Goal: Task Accomplishment & Management: Use online tool/utility

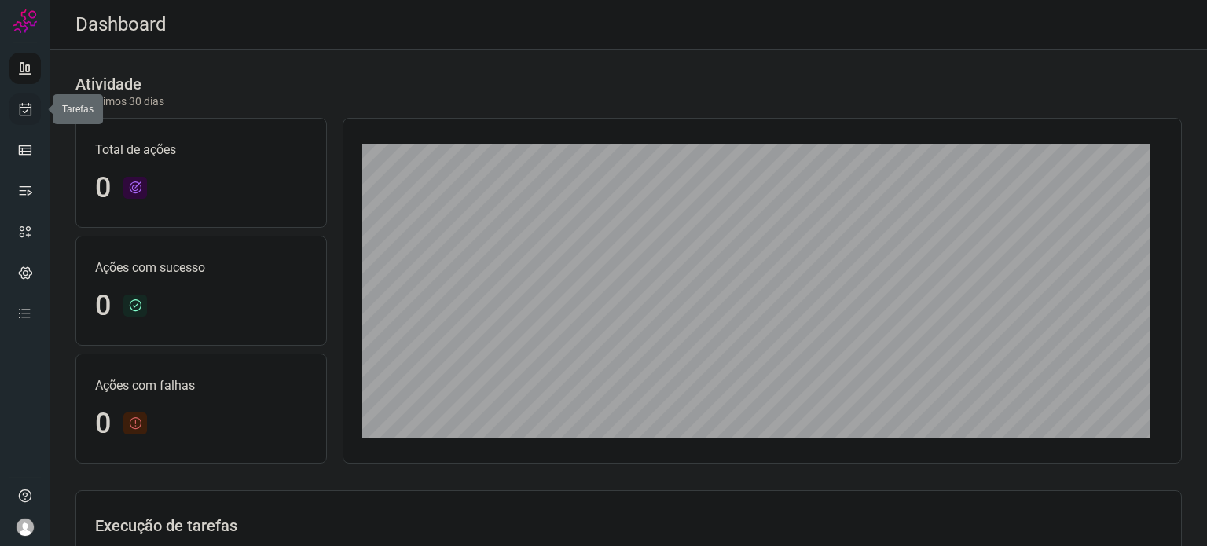
click at [35, 112] on link at bounding box center [24, 109] width 31 height 31
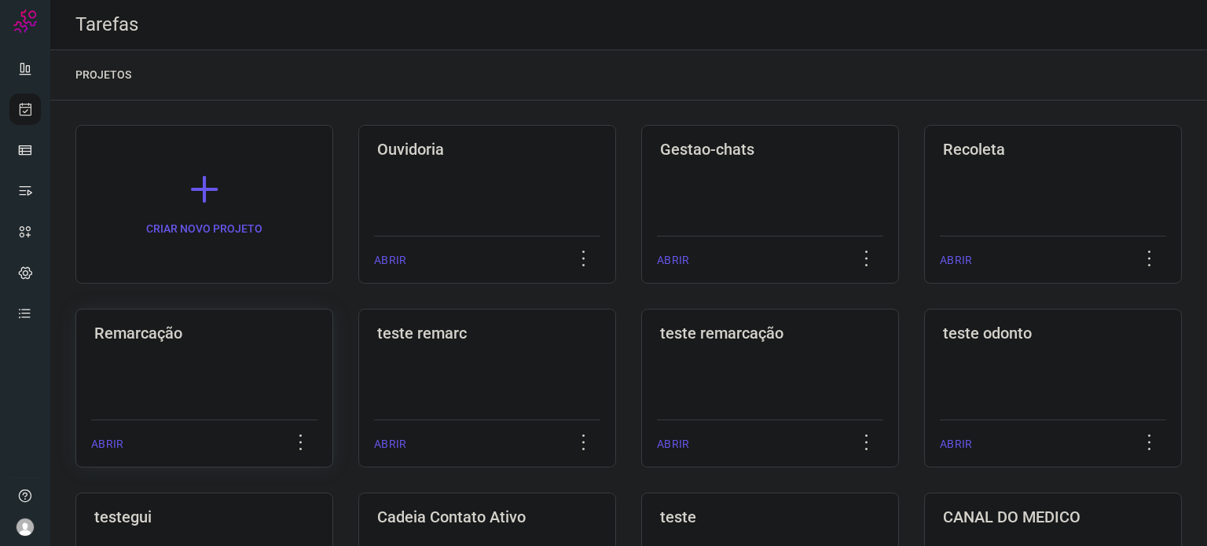
click at [202, 346] on div "Remarcação ABRIR" at bounding box center [204, 388] width 258 height 159
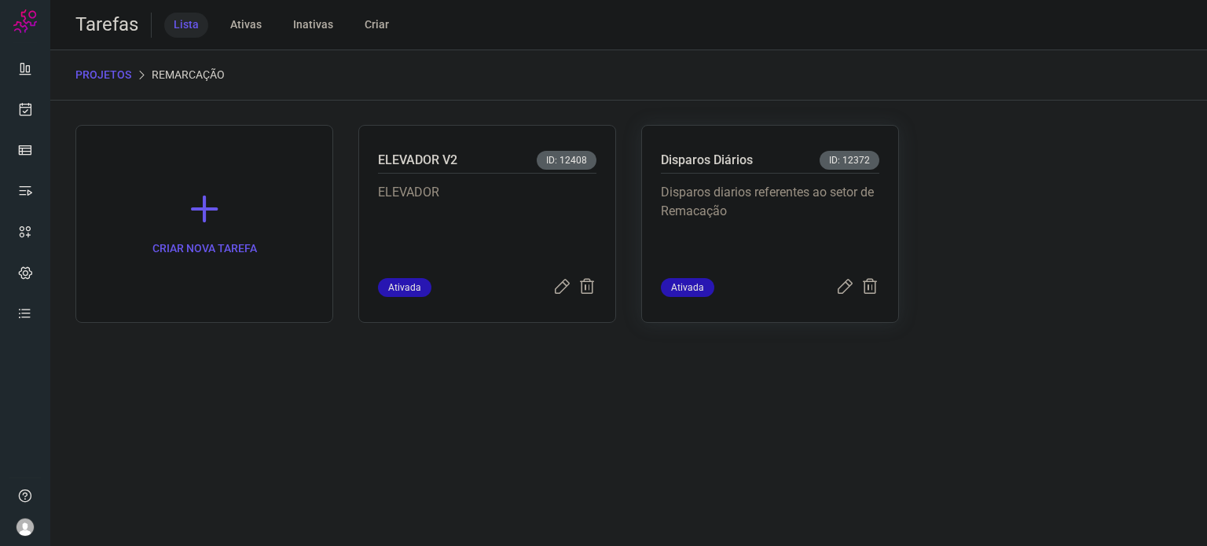
click at [739, 259] on p "Disparos diarios referentes ao setor de Remacação" at bounding box center [770, 222] width 218 height 79
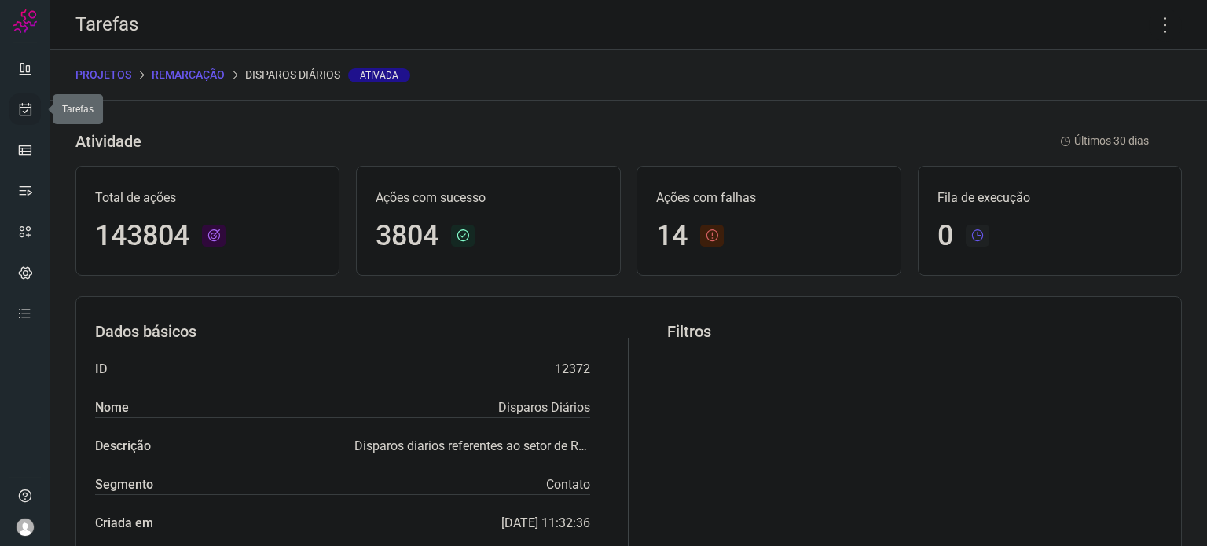
click at [32, 119] on link at bounding box center [24, 109] width 31 height 31
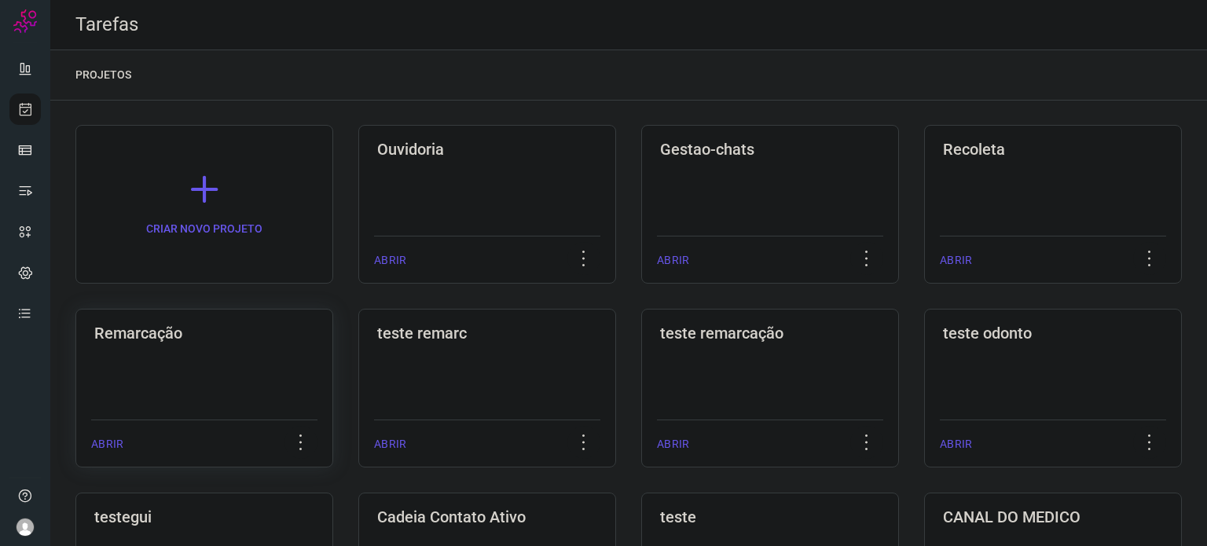
click at [211, 354] on div "Remarcação ABRIR" at bounding box center [204, 388] width 258 height 159
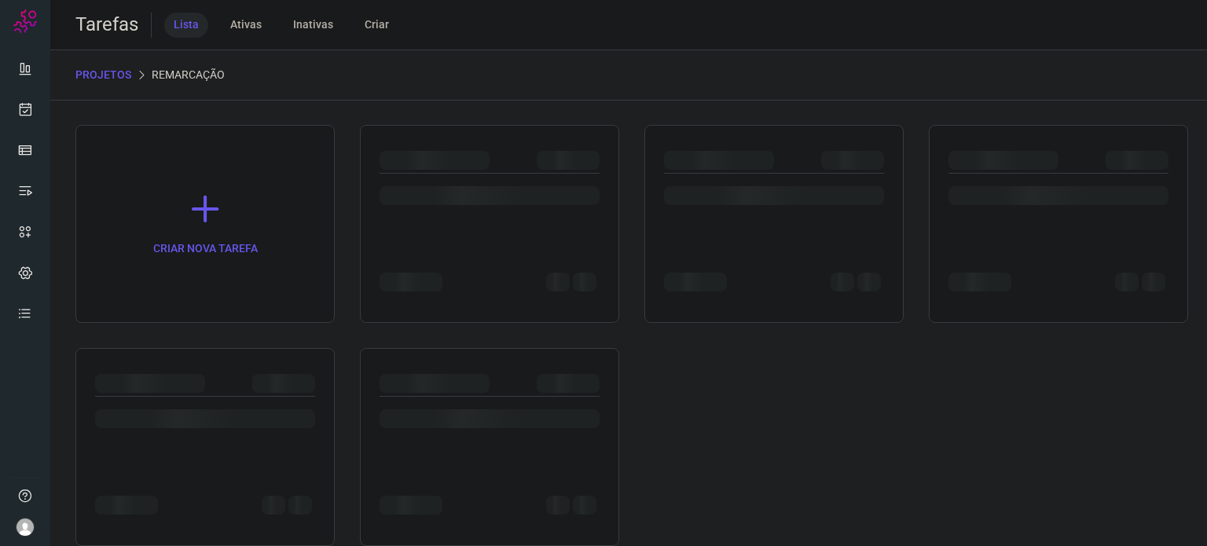
click at [211, 354] on div at bounding box center [204, 447] width 259 height 198
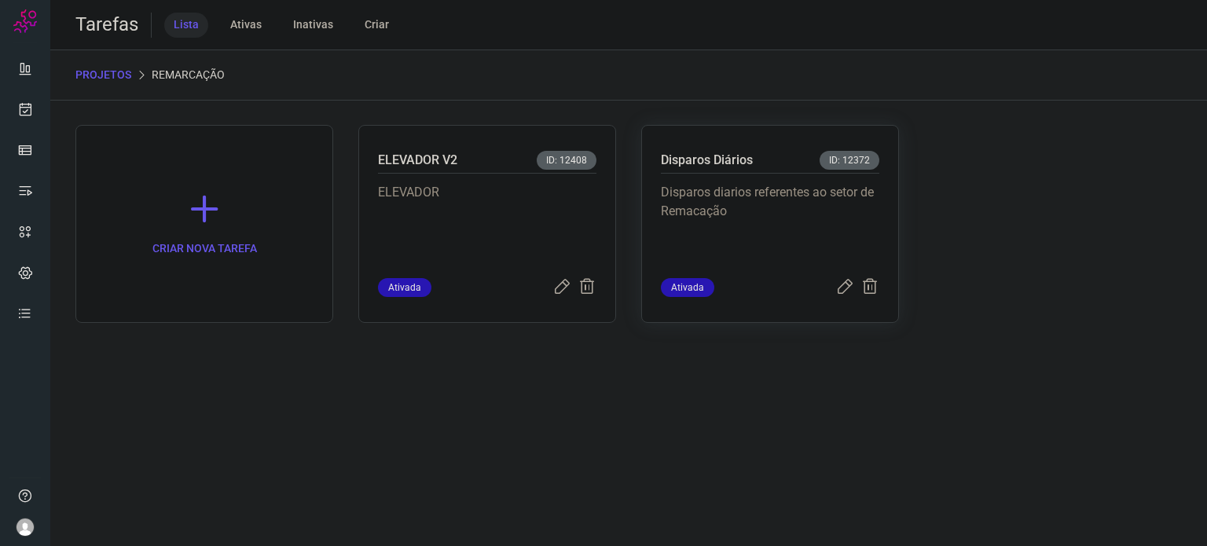
click at [726, 235] on p "Disparos diarios referentes ao setor de Remacação" at bounding box center [770, 222] width 218 height 79
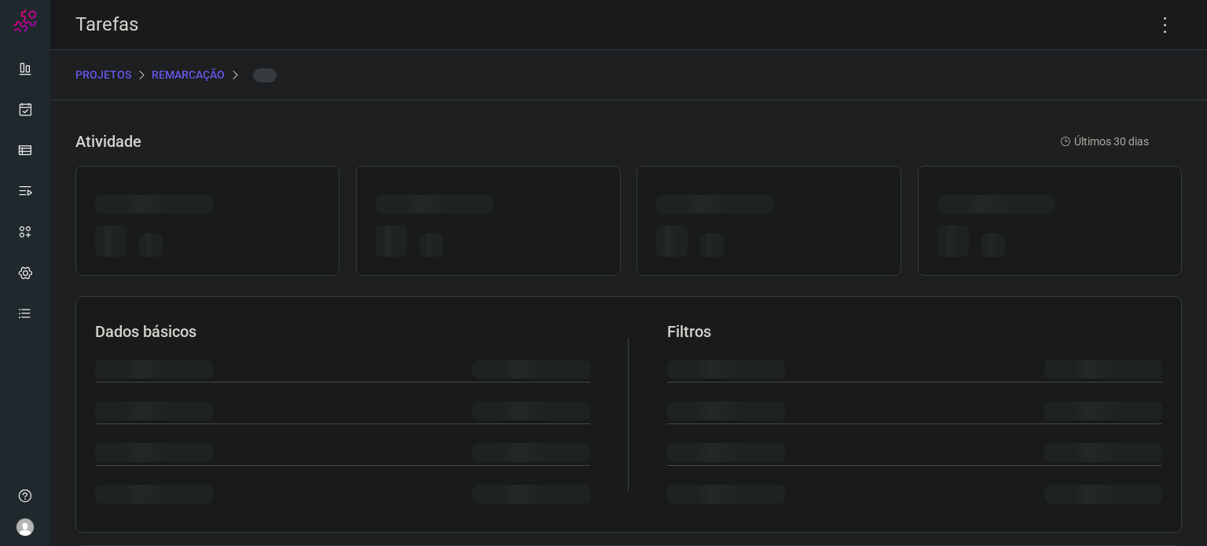
click at [726, 235] on div at bounding box center [768, 244] width 225 height 37
click at [1157, 28] on icon at bounding box center [1165, 25] width 33 height 33
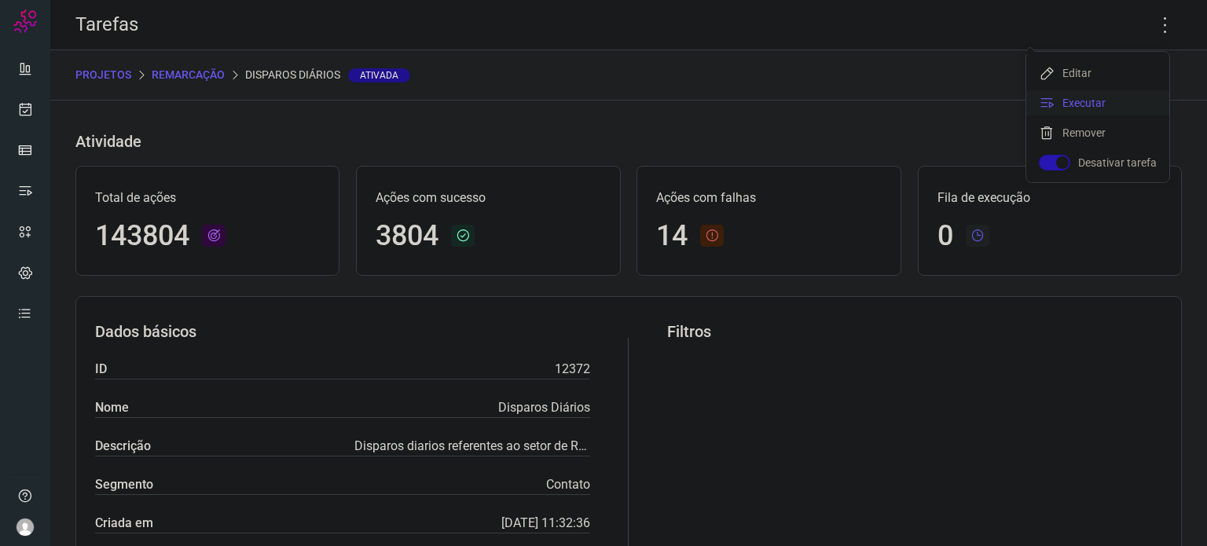
click at [1137, 99] on li "Executar" at bounding box center [1097, 102] width 143 height 25
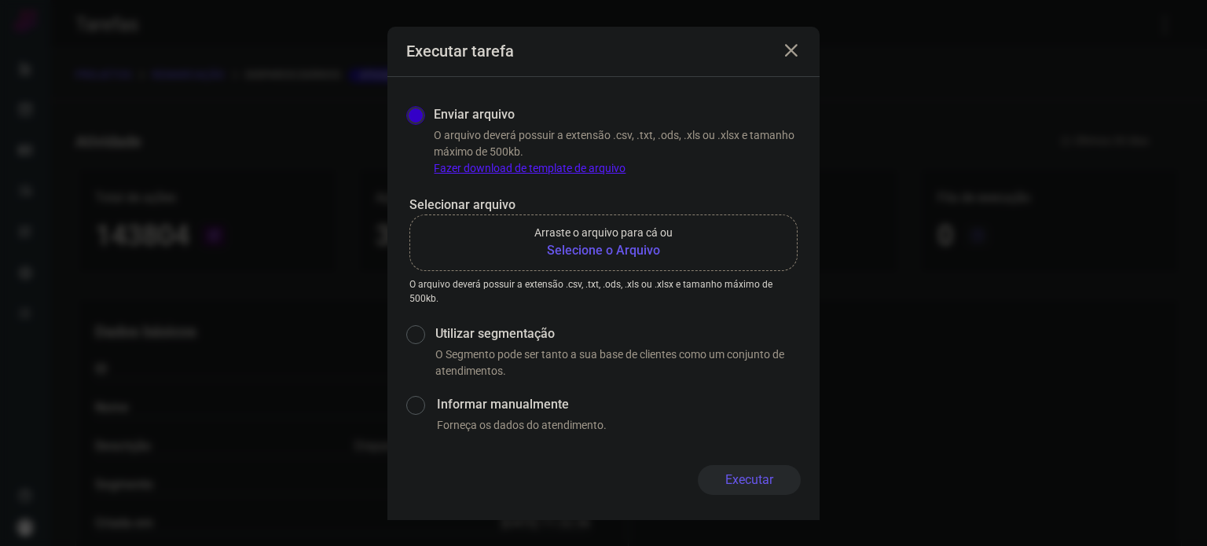
click at [576, 246] on b "Selecione o Arquivo" at bounding box center [603, 250] width 138 height 19
click at [0, 0] on input "Arraste o arquivo para cá ou Selecione o Arquivo" at bounding box center [0, 0] width 0 height 0
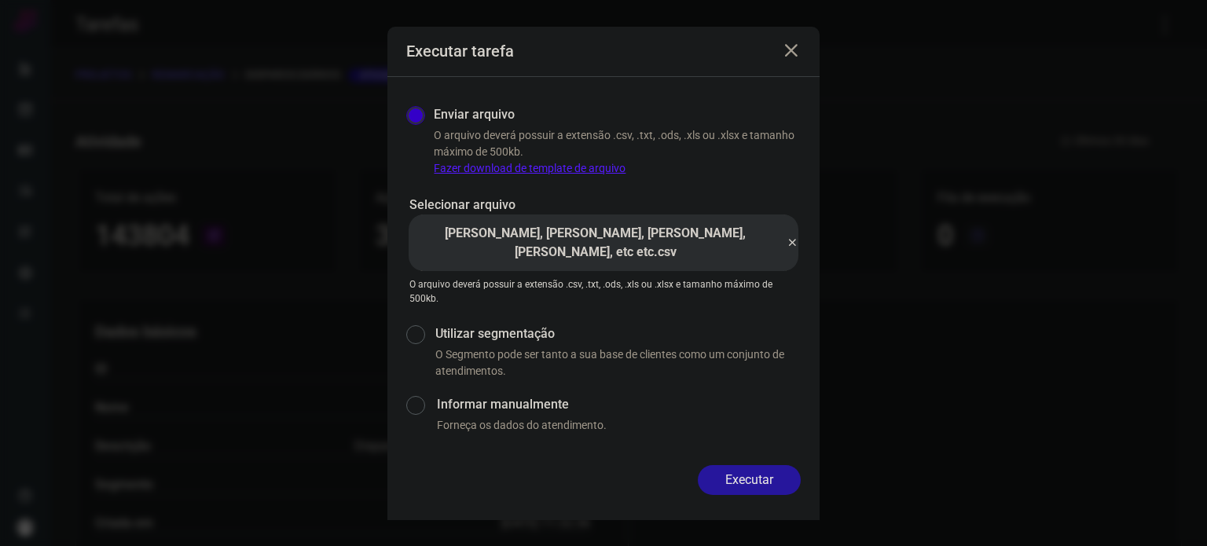
click at [765, 471] on button "Executar" at bounding box center [749, 480] width 103 height 30
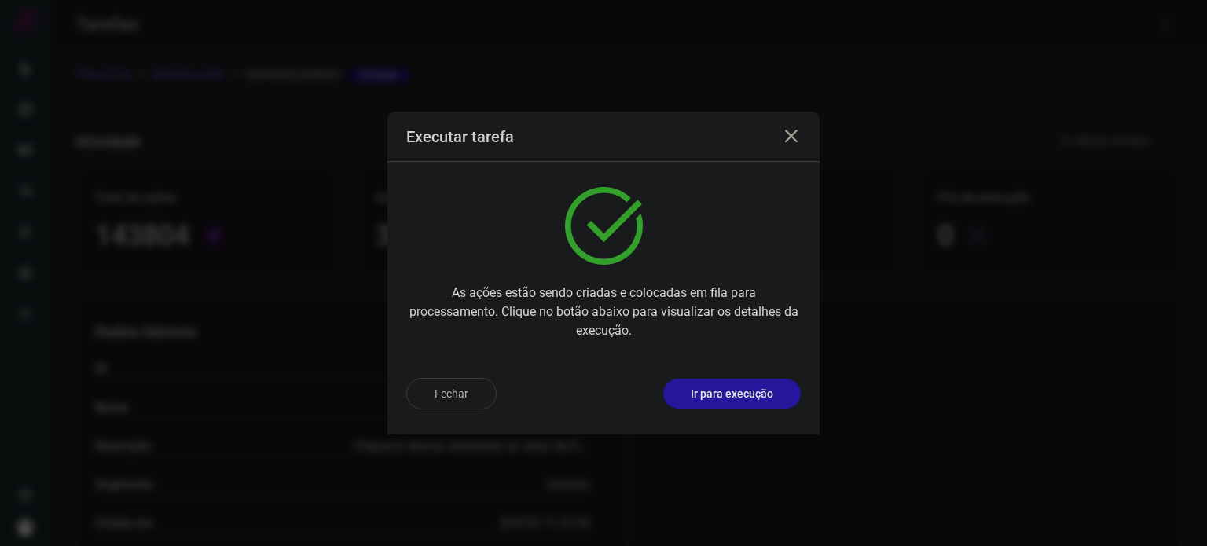
click at [751, 400] on p "Ir para execução" at bounding box center [732, 394] width 83 height 17
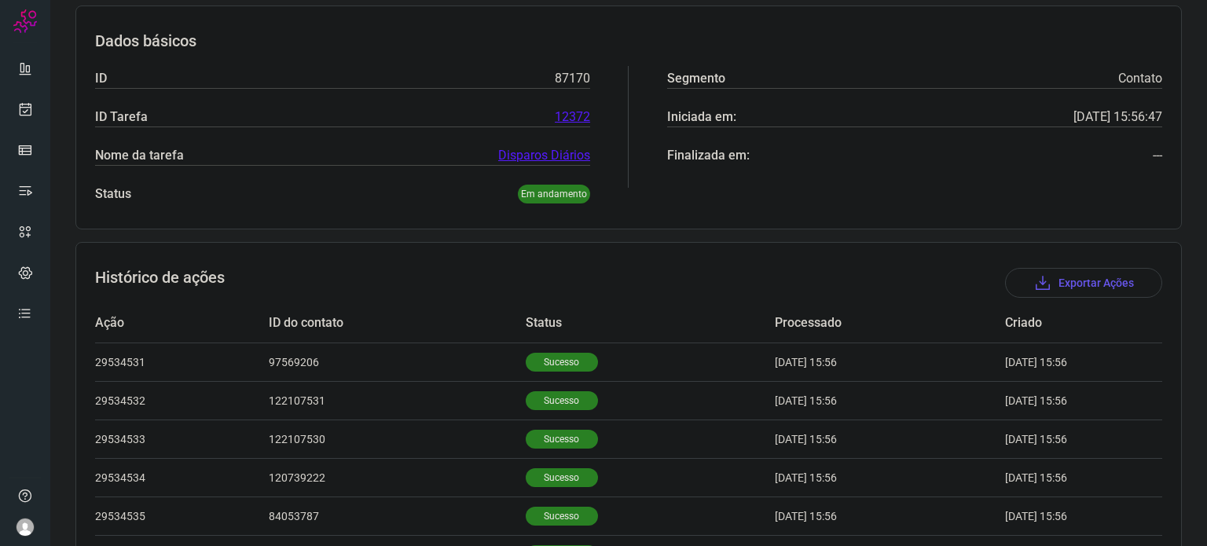
scroll to position [471, 0]
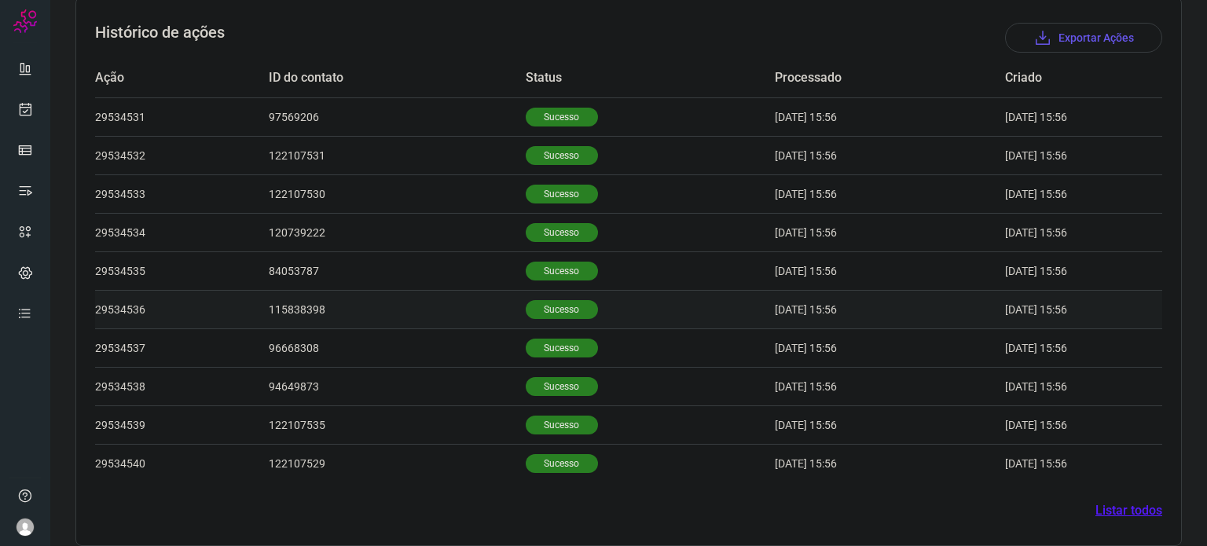
click at [573, 321] on td "Sucesso" at bounding box center [650, 309] width 249 height 39
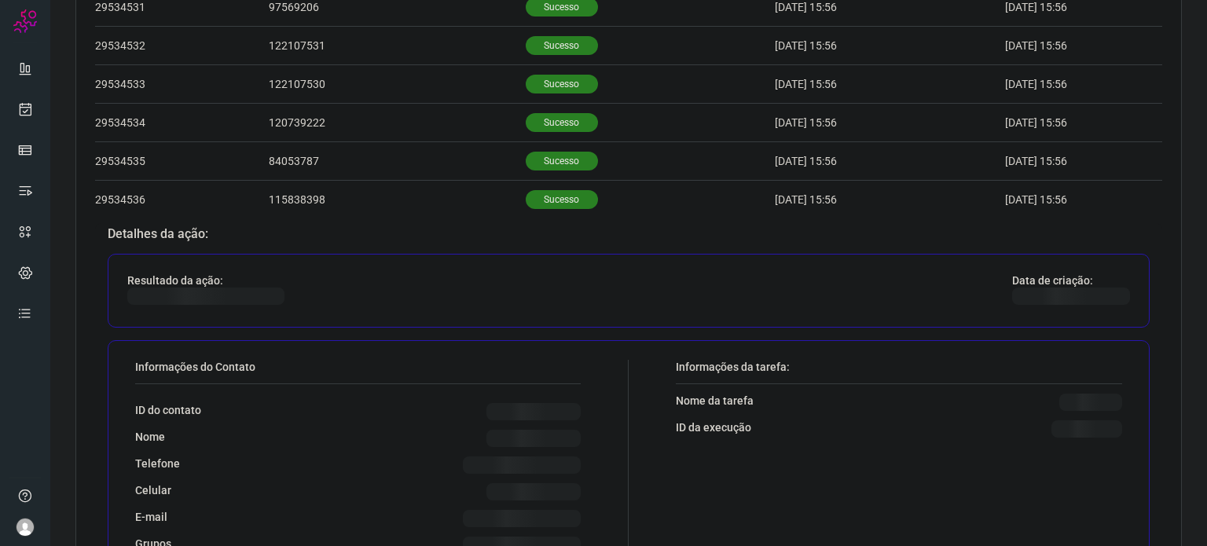
scroll to position [707, 0]
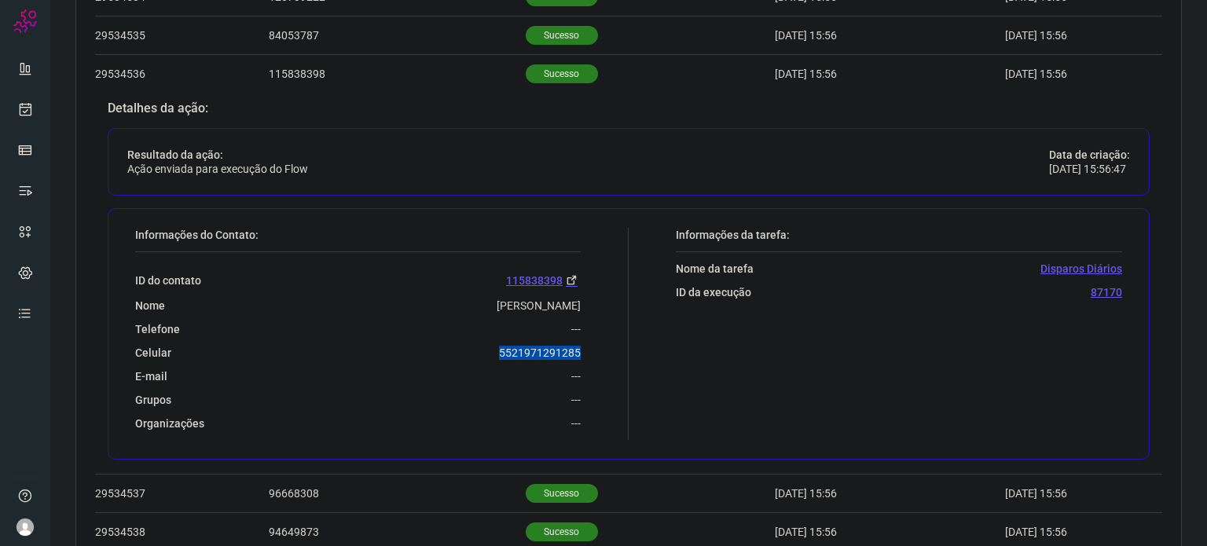
drag, startPoint x: 502, startPoint y: 352, endPoint x: 584, endPoint y: 346, distance: 82.0
click at [584, 346] on div "Informações do Contato: ID do contato 115838398 Nome Altelina Da Costa Vieira T…" at bounding box center [377, 334] width 501 height 212
copy p "5521971291285"
